Goal: Information Seeking & Learning: Learn about a topic

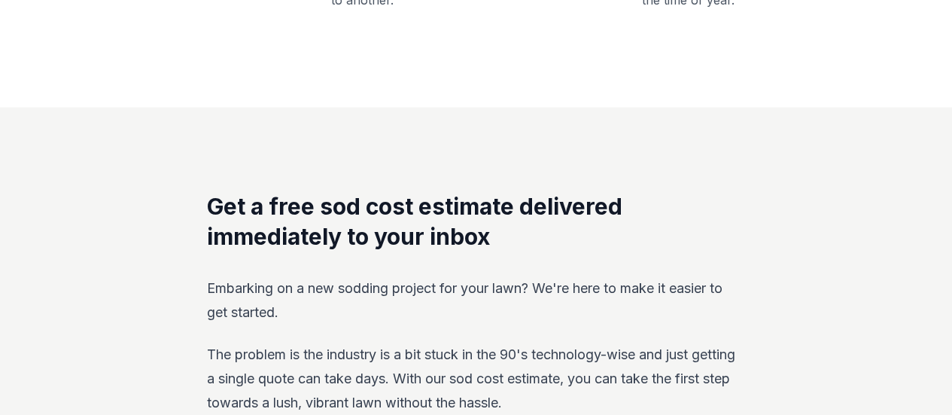
scroll to position [1232, 0]
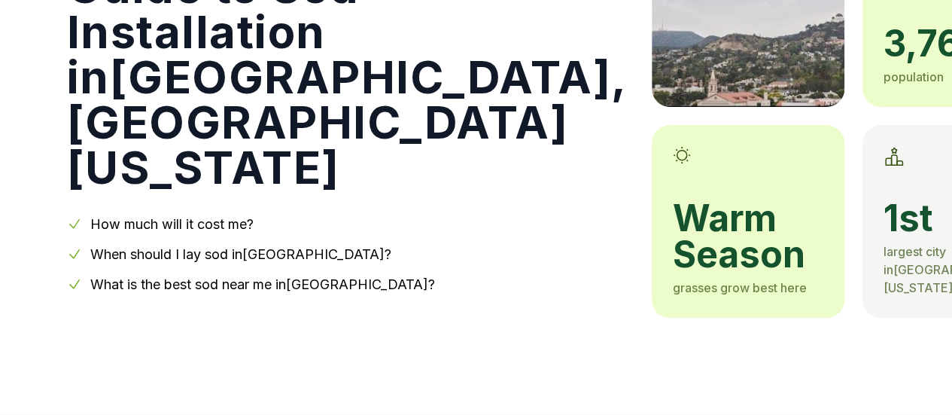
scroll to position [210, 0]
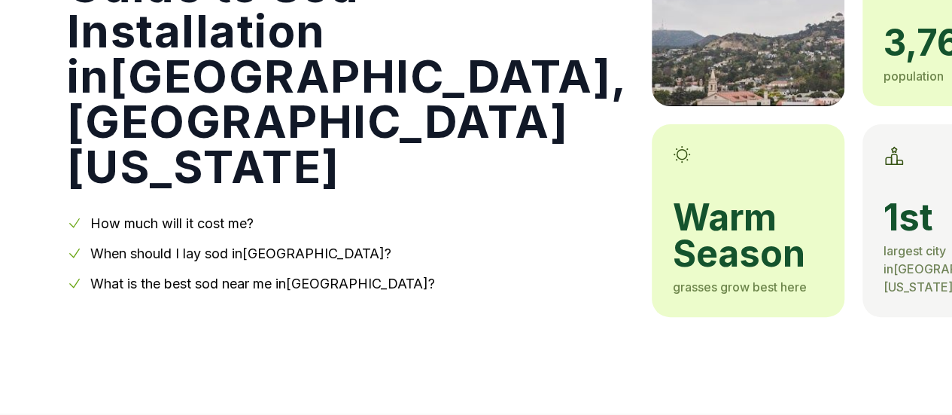
click at [325, 152] on h1 "Guide to Sod Installation in Los Angeles , Southern California" at bounding box center [347, 76] width 561 height 226
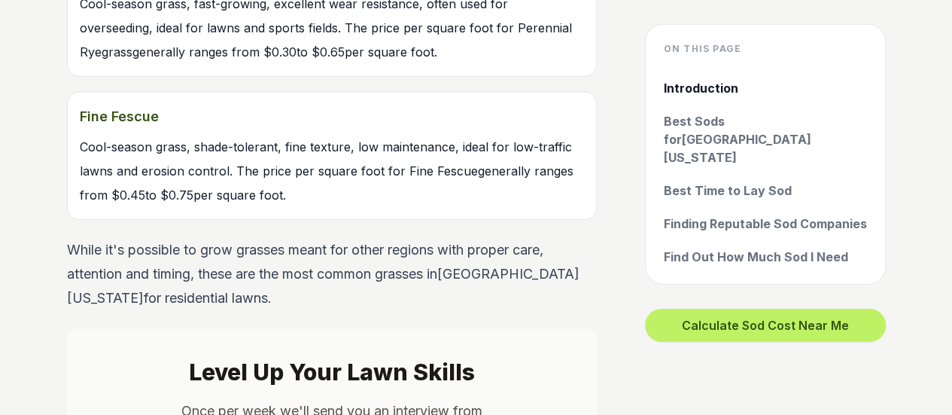
scroll to position [2219, 0]
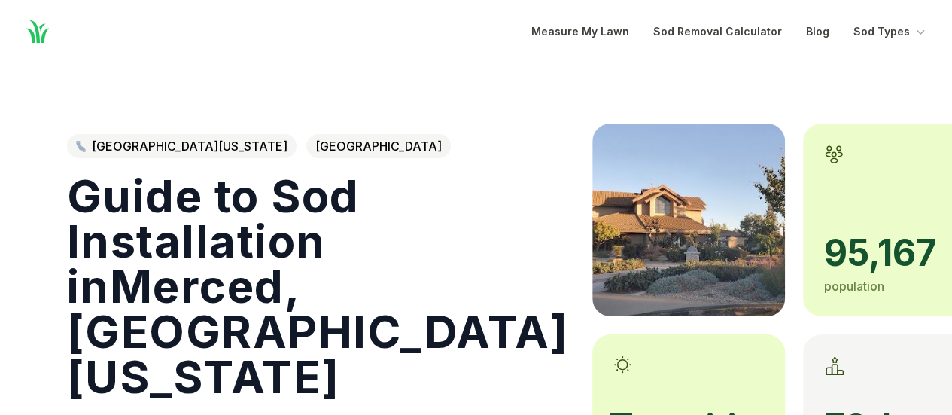
scroll to position [214, 0]
